Goal: Task Accomplishment & Management: Complete application form

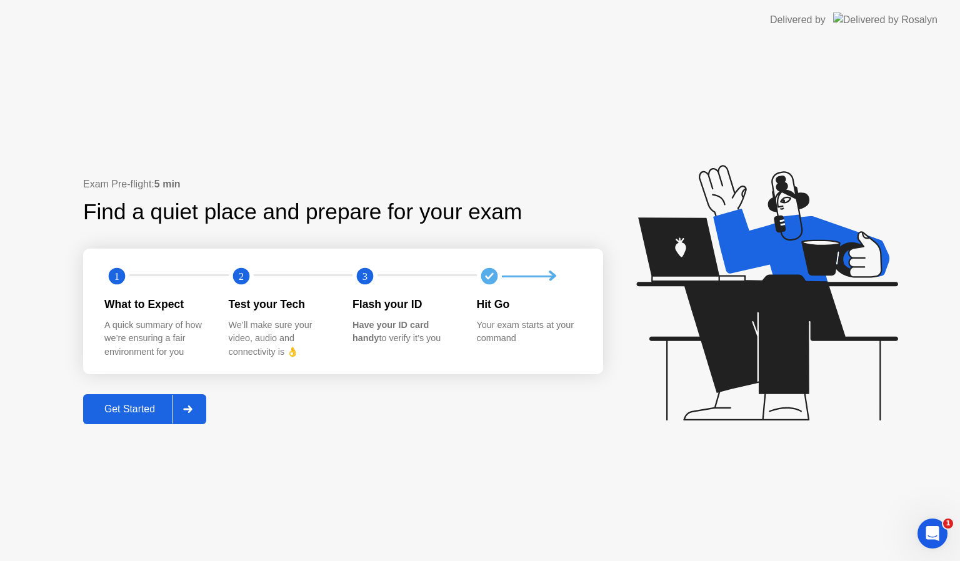
drag, startPoint x: 0, startPoint y: 0, endPoint x: 349, endPoint y: 394, distance: 526.2
click at [349, 394] on div "Exam Pre-flight: 5 min Find a quiet place and prepare for your exam 1 2 3 What …" at bounding box center [480, 300] width 960 height 521
click at [128, 412] on div "Get Started" at bounding box center [130, 409] width 86 height 11
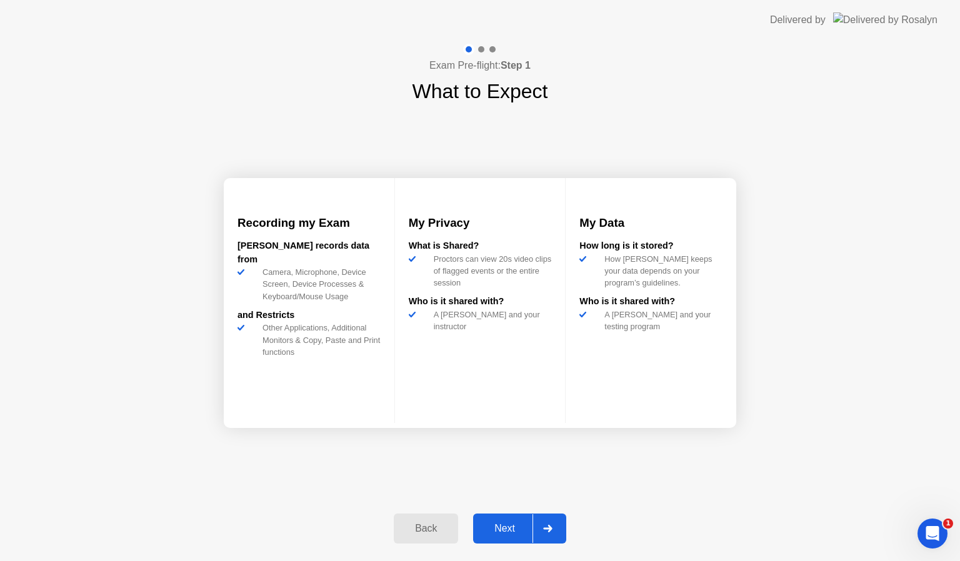
click at [496, 530] on div "Next" at bounding box center [505, 528] width 56 height 11
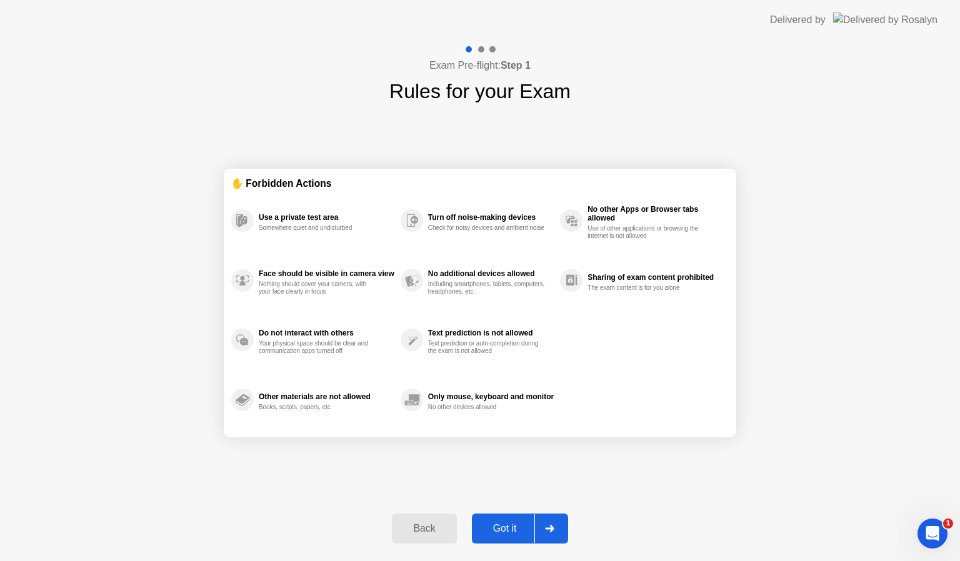
click at [496, 530] on div "Got it" at bounding box center [504, 528] width 59 height 11
select select "**********"
select select "*******"
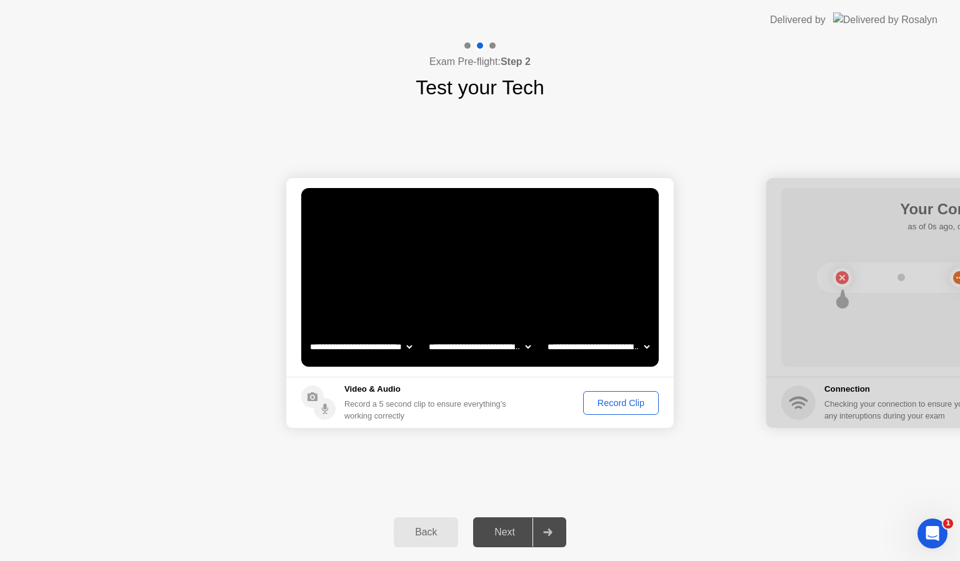
click at [605, 391] on button "Record Clip" at bounding box center [621, 403] width 76 height 24
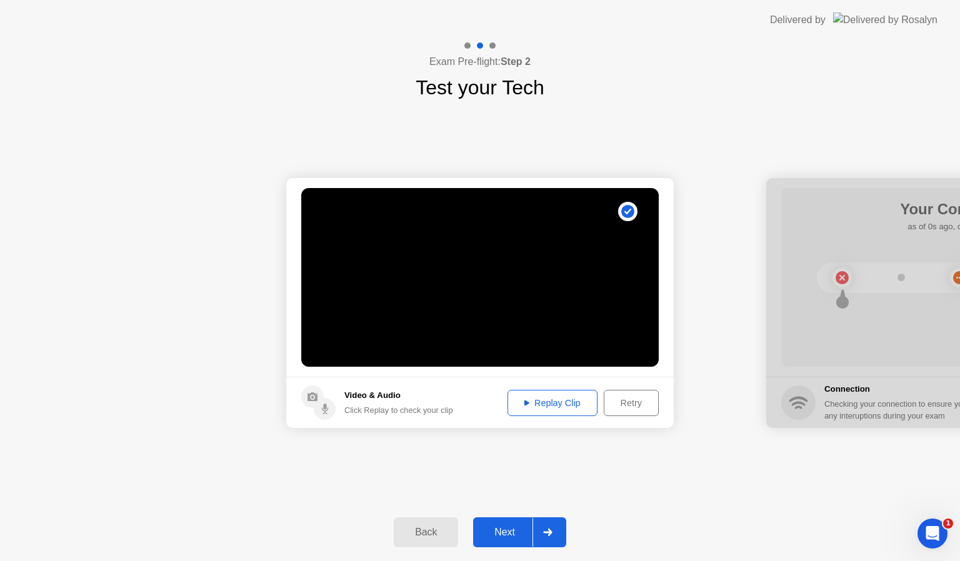
click at [514, 540] on button "Next" at bounding box center [519, 532] width 93 height 30
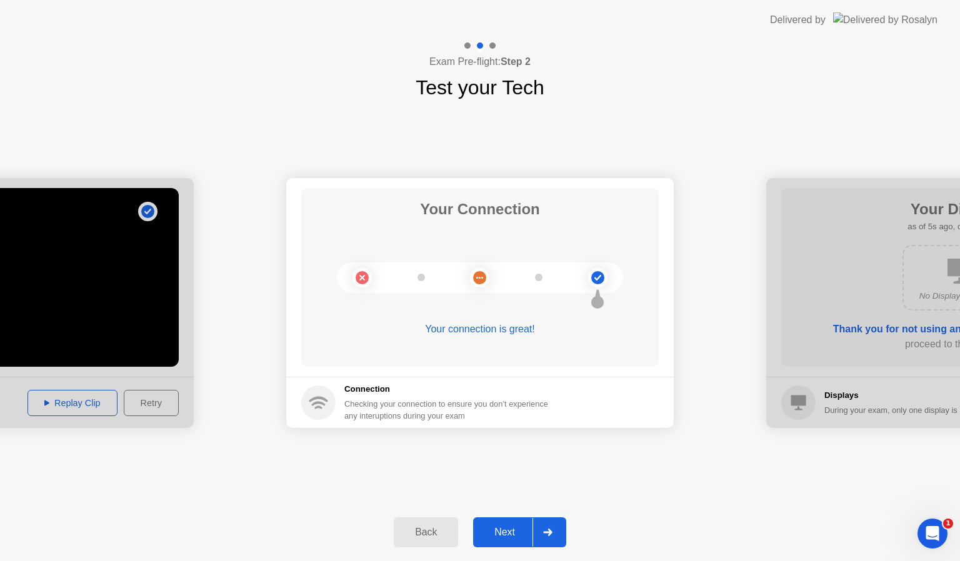
click at [516, 529] on div "Next" at bounding box center [505, 532] width 56 height 11
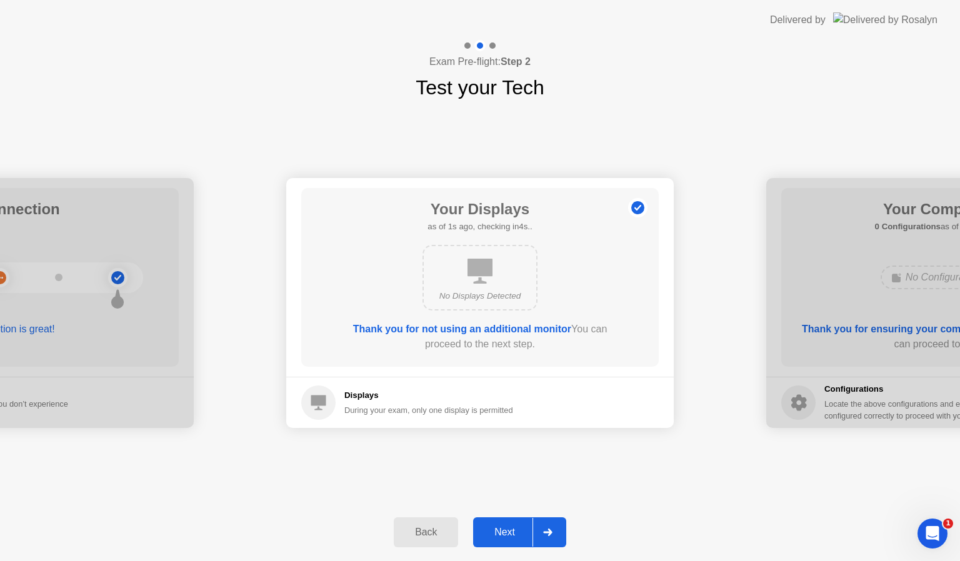
click at [516, 529] on div "Next" at bounding box center [505, 532] width 56 height 11
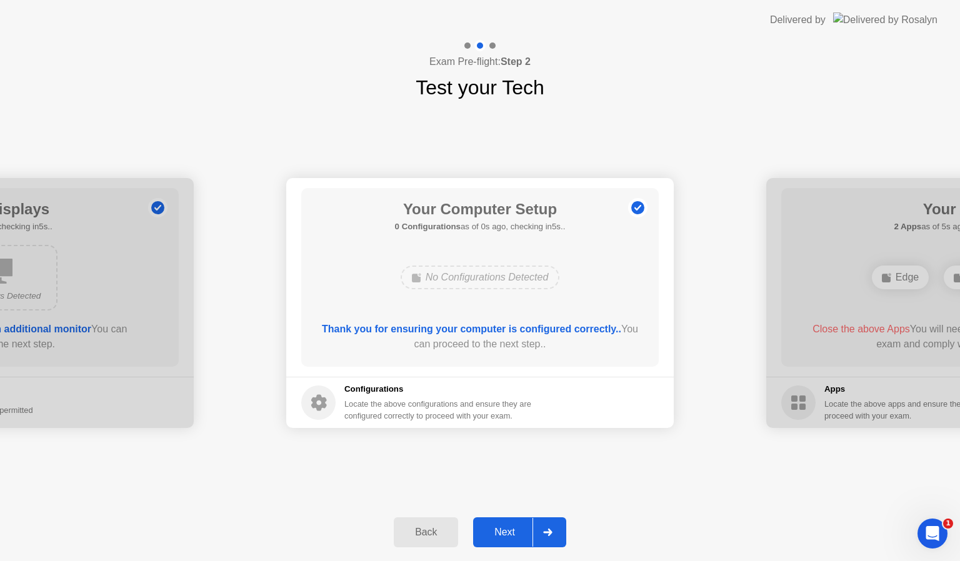
click at [516, 529] on div "Next" at bounding box center [505, 532] width 56 height 11
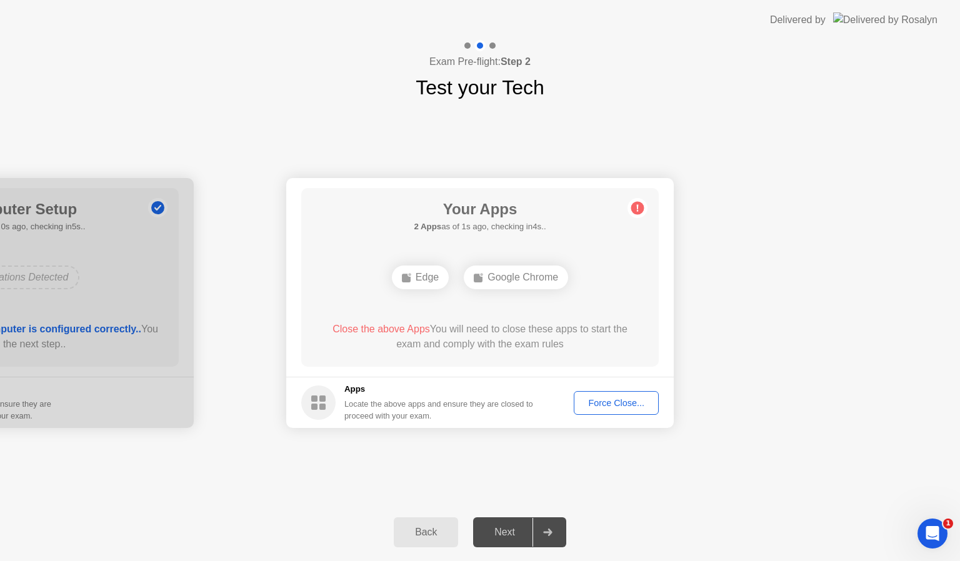
click at [628, 401] on div "Force Close..." at bounding box center [616, 403] width 76 height 10
click at [607, 408] on div "Force Close..." at bounding box center [616, 403] width 76 height 10
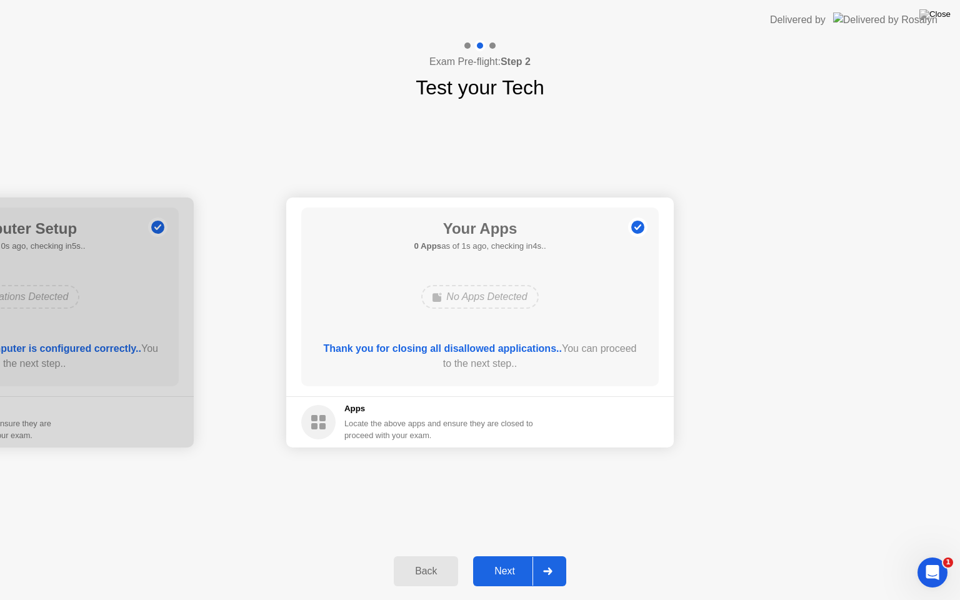
click at [497, 560] on div "Next" at bounding box center [505, 570] width 56 height 11
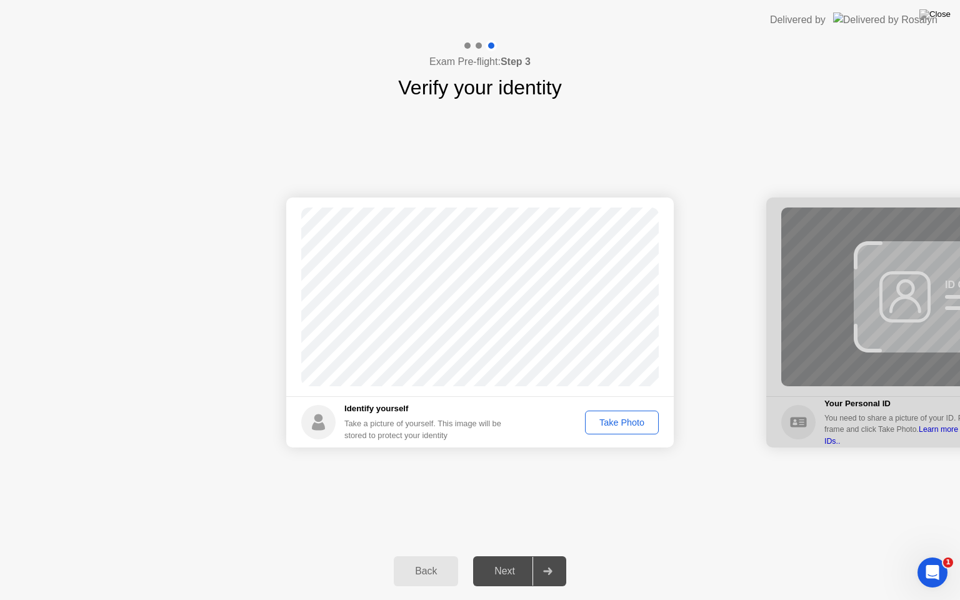
click at [612, 417] on div "Take Photo" at bounding box center [621, 422] width 65 height 10
click at [520, 560] on div "Next" at bounding box center [505, 570] width 56 height 11
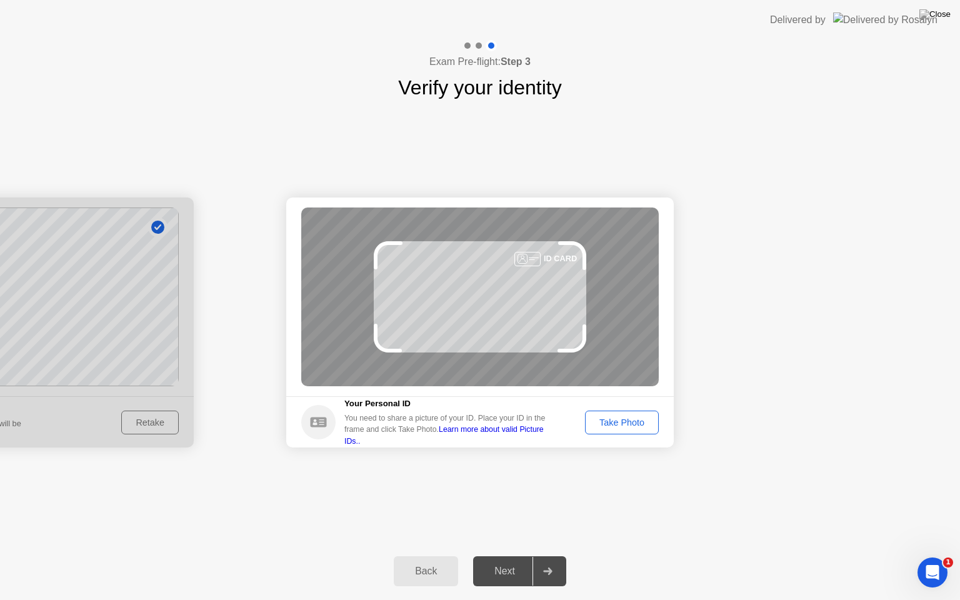
click at [636, 421] on div "Take Photo" at bounding box center [621, 422] width 65 height 10
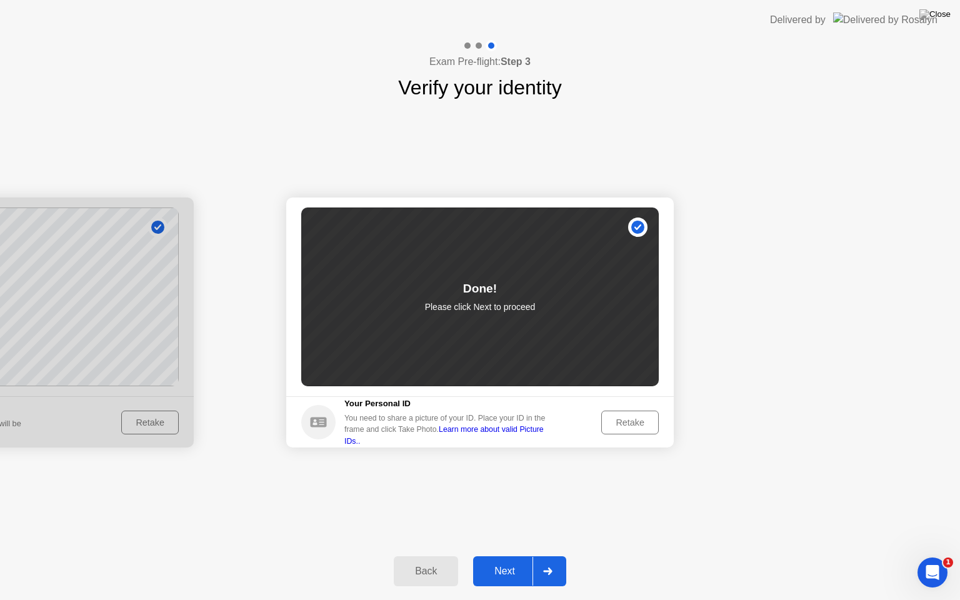
click at [510, 560] on div "Next" at bounding box center [505, 570] width 56 height 11
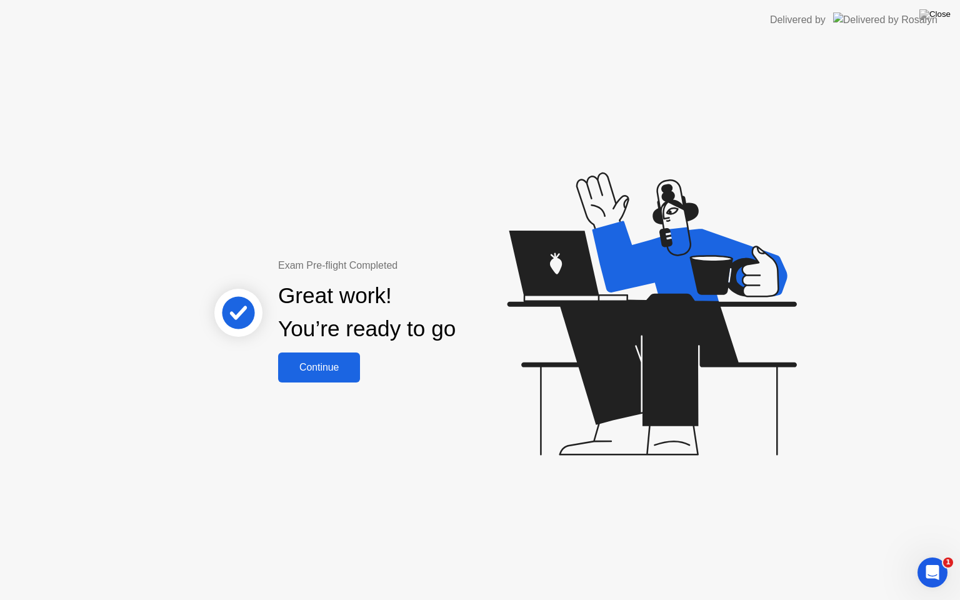
click at [327, 370] on div "Continue" at bounding box center [319, 367] width 74 height 11
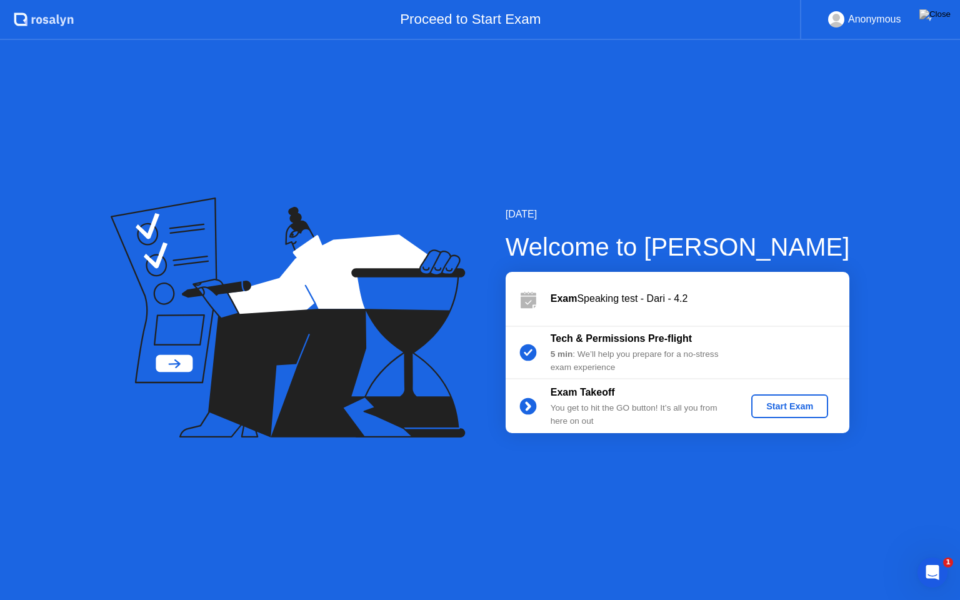
click at [782, 411] on div "Start Exam" at bounding box center [789, 406] width 67 height 10
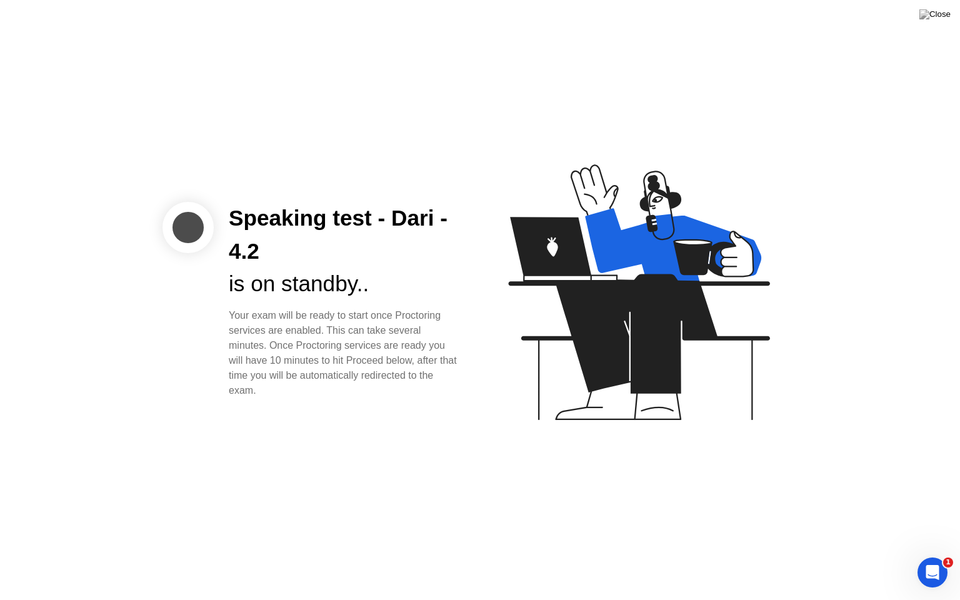
click at [245, 434] on div "Speaking test - Dari - 4.2 is on standby.. Your exam will be ready to start onc…" at bounding box center [480, 300] width 960 height 600
click at [333, 396] on div "Your exam will be ready to start once Proctoring services are enabled. This can…" at bounding box center [344, 353] width 231 height 90
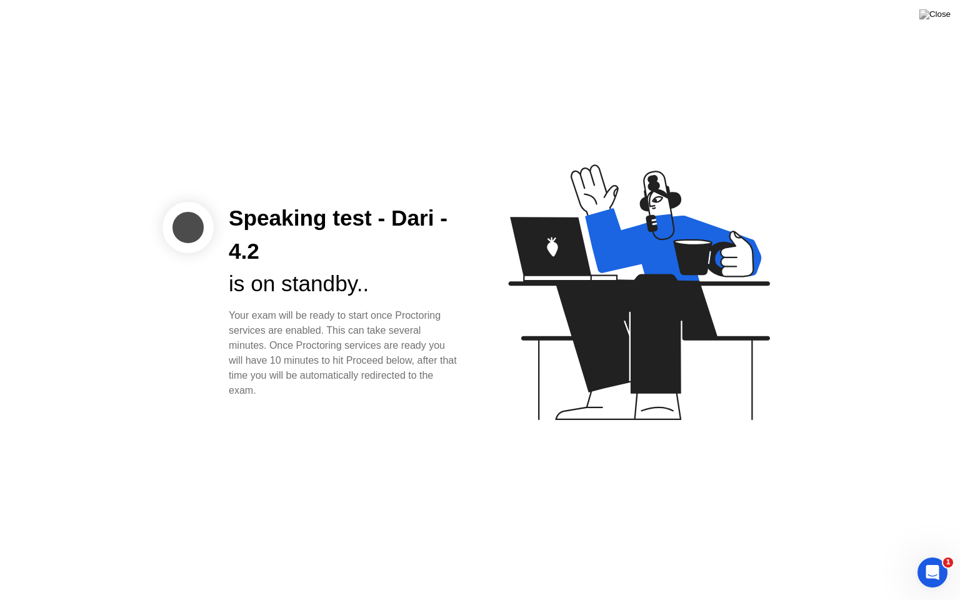
click at [395, 289] on div "is on standby.." at bounding box center [344, 283] width 231 height 33
click at [370, 435] on div "Speaking test - Dari - 4.2 is on standby.. Your exam will be ready to start onc…" at bounding box center [480, 300] width 960 height 600
click at [269, 315] on div "Your exam will be ready to start once Proctoring services are enabled. This can…" at bounding box center [344, 353] width 231 height 90
click at [270, 315] on div "Your exam will be ready to start once Proctoring services are enabled. This can…" at bounding box center [344, 353] width 231 height 90
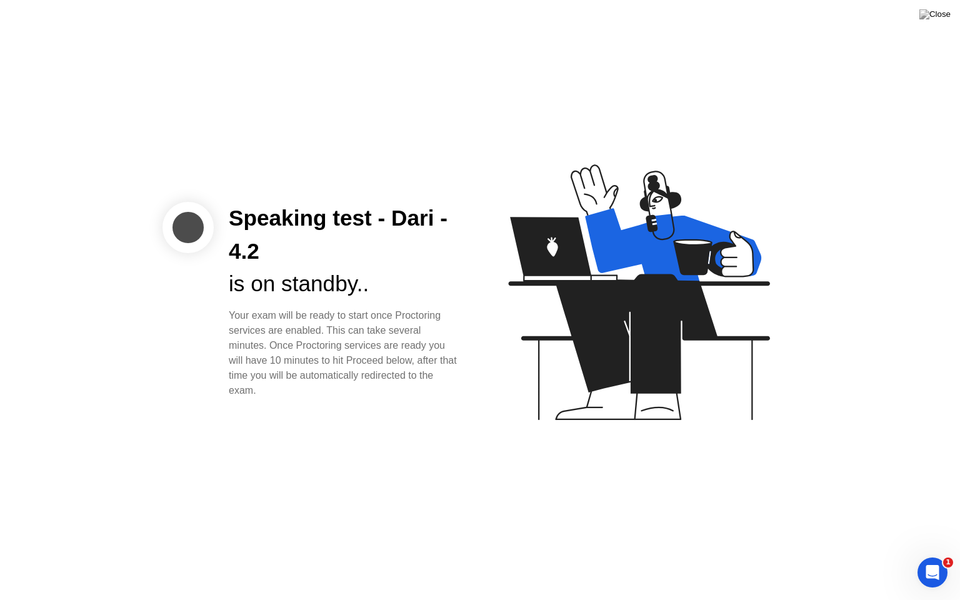
click at [270, 315] on div "Your exam will be ready to start once Proctoring services are enabled. This can…" at bounding box center [344, 353] width 231 height 90
click at [347, 394] on div "Your exam will be ready to start once Proctoring services are enabled. This can…" at bounding box center [344, 353] width 231 height 90
click at [942, 19] on img at bounding box center [934, 14] width 31 height 10
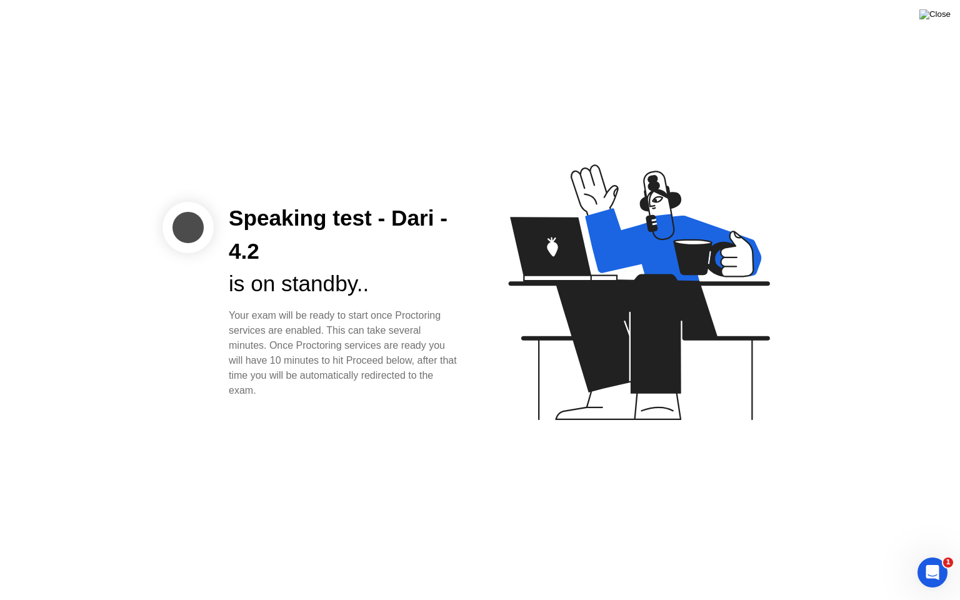
click at [943, 13] on img at bounding box center [934, 14] width 31 height 10
